Goal: Transaction & Acquisition: Purchase product/service

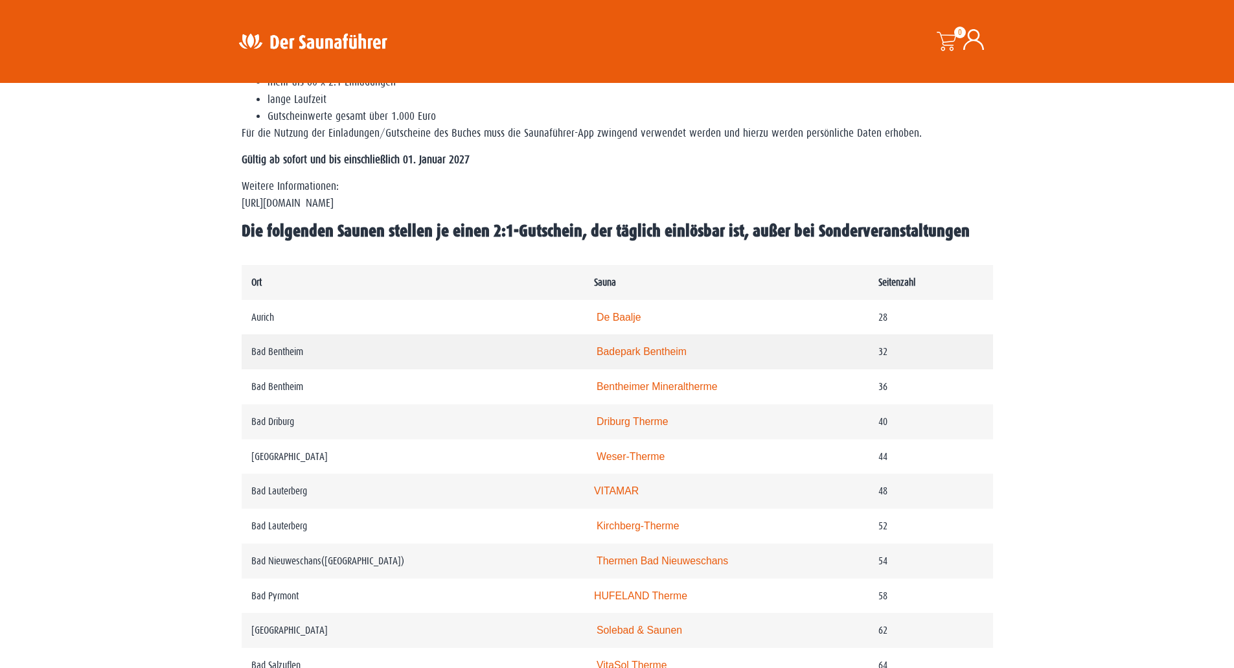
scroll to position [518, 0]
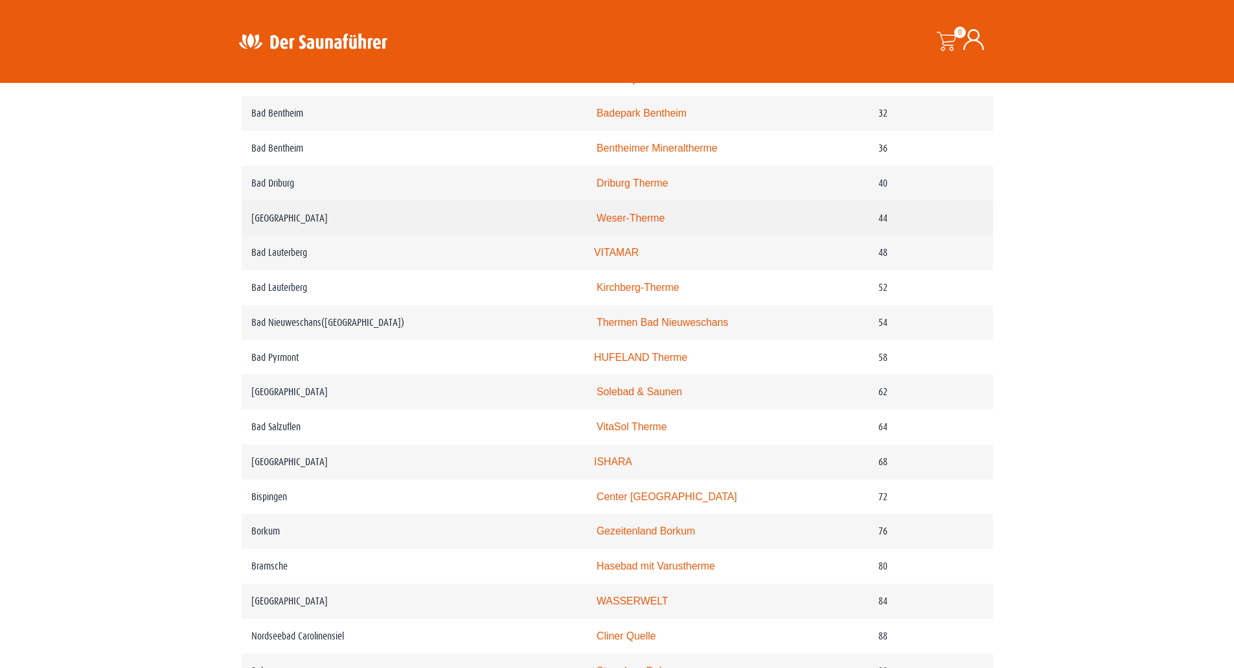
scroll to position [777, 0]
